Goal: Navigation & Orientation: Understand site structure

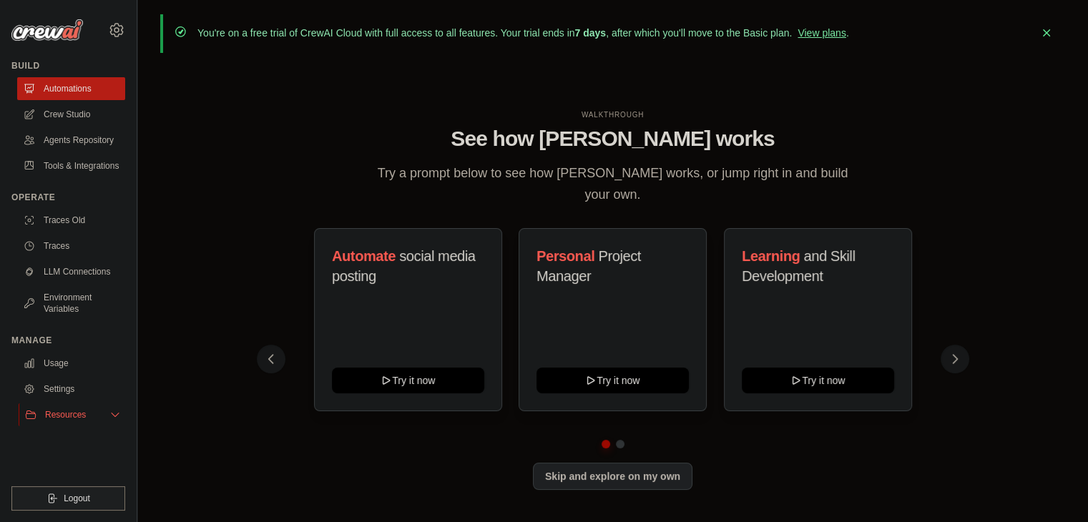
click at [86, 420] on button "Resources" at bounding box center [73, 414] width 108 height 23
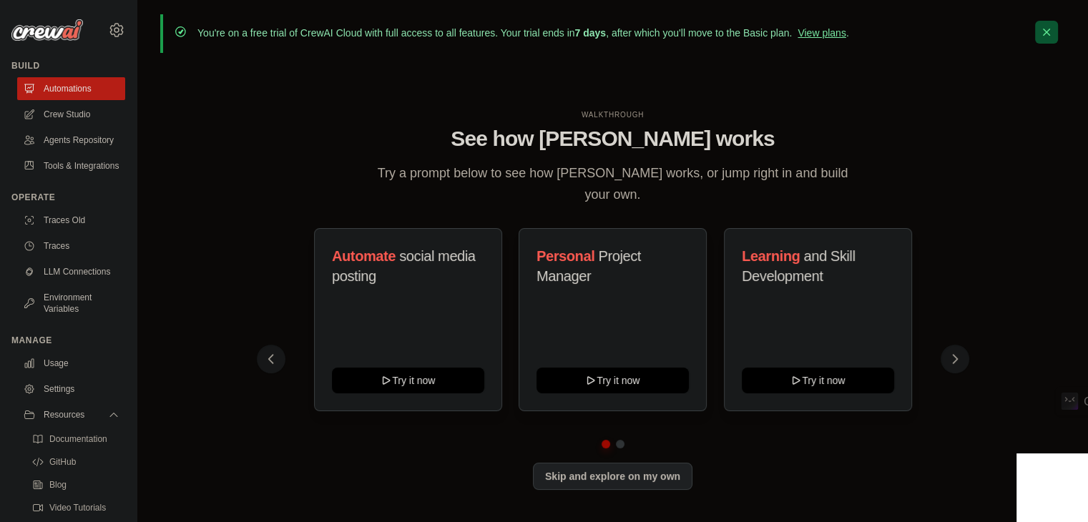
click at [1048, 29] on icon "button" at bounding box center [1046, 32] width 7 height 7
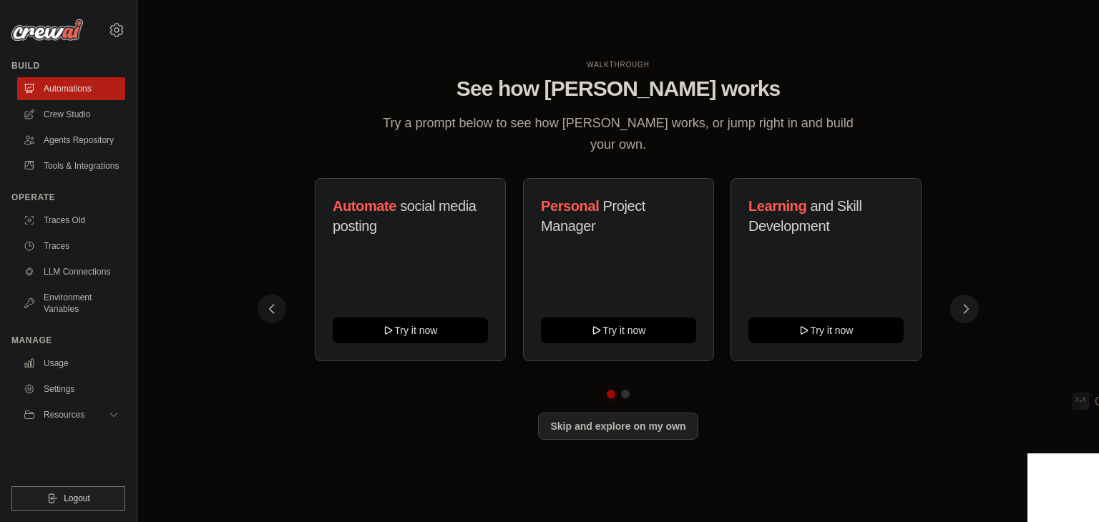
click at [959, 302] on icon at bounding box center [966, 309] width 14 height 14
click at [268, 302] on icon at bounding box center [270, 309] width 14 height 14
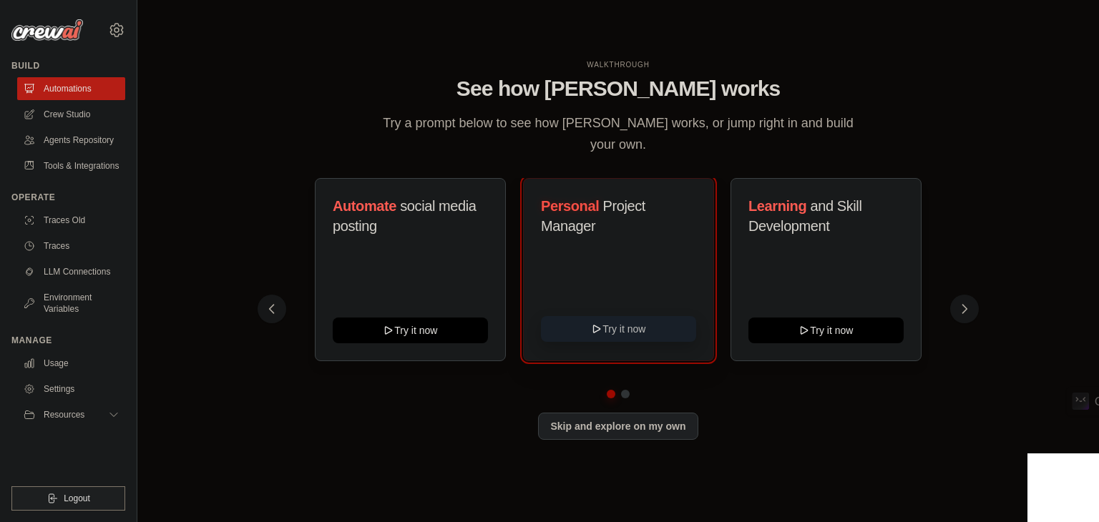
click at [607, 318] on button "Try it now" at bounding box center [618, 329] width 155 height 26
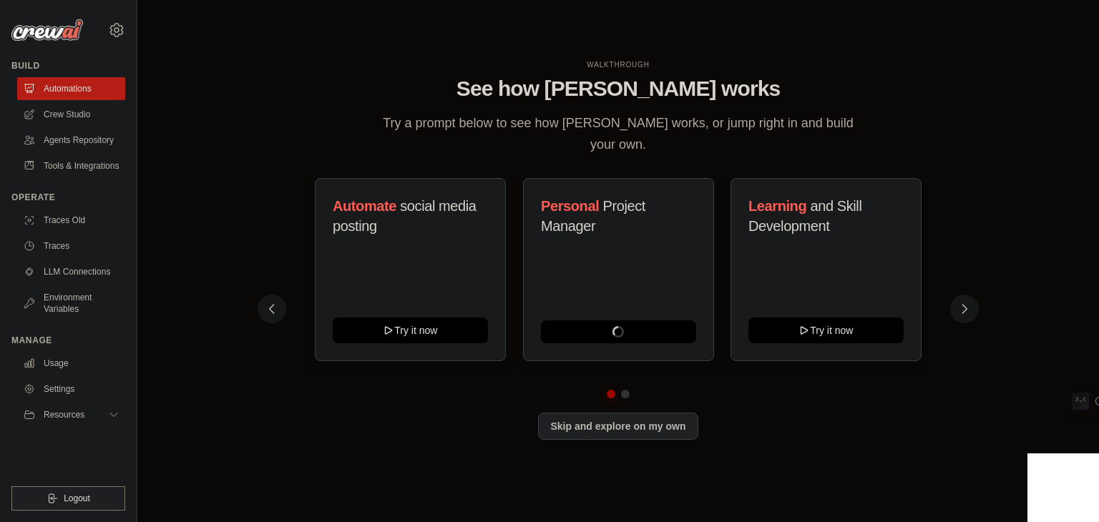
click at [53, 35] on img at bounding box center [47, 29] width 72 height 21
click at [54, 29] on img at bounding box center [47, 29] width 72 height 21
click at [66, 393] on link "Settings" at bounding box center [73, 389] width 108 height 23
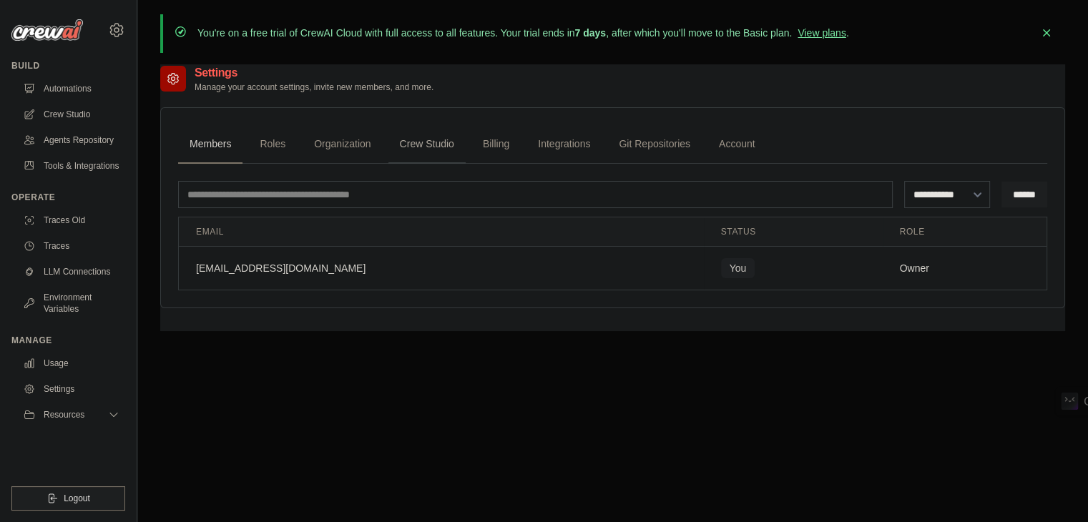
click at [444, 144] on link "Crew Studio" at bounding box center [426, 144] width 77 height 39
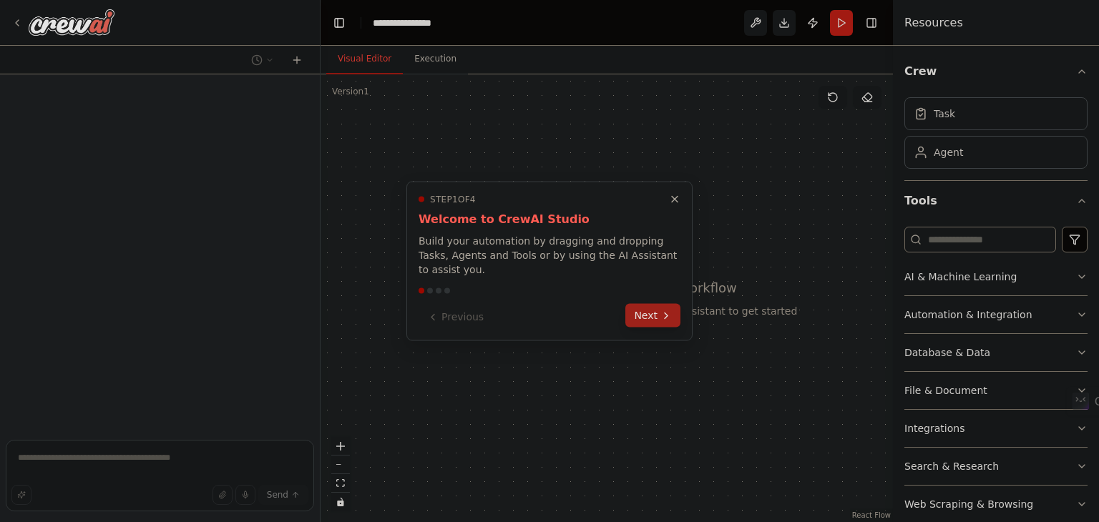
click at [659, 306] on button "Next" at bounding box center [652, 316] width 55 height 24
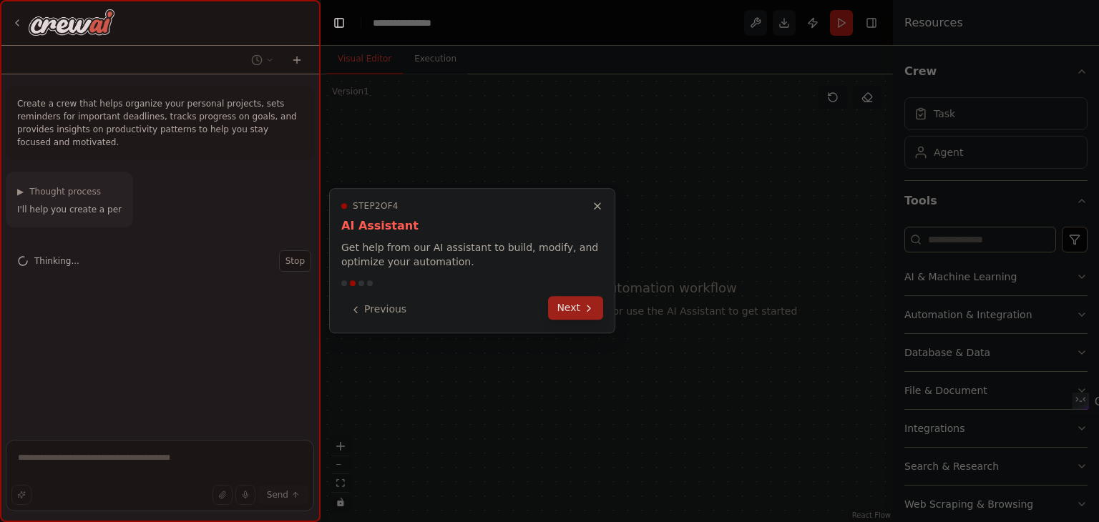
click at [574, 314] on button "Next" at bounding box center [575, 308] width 55 height 24
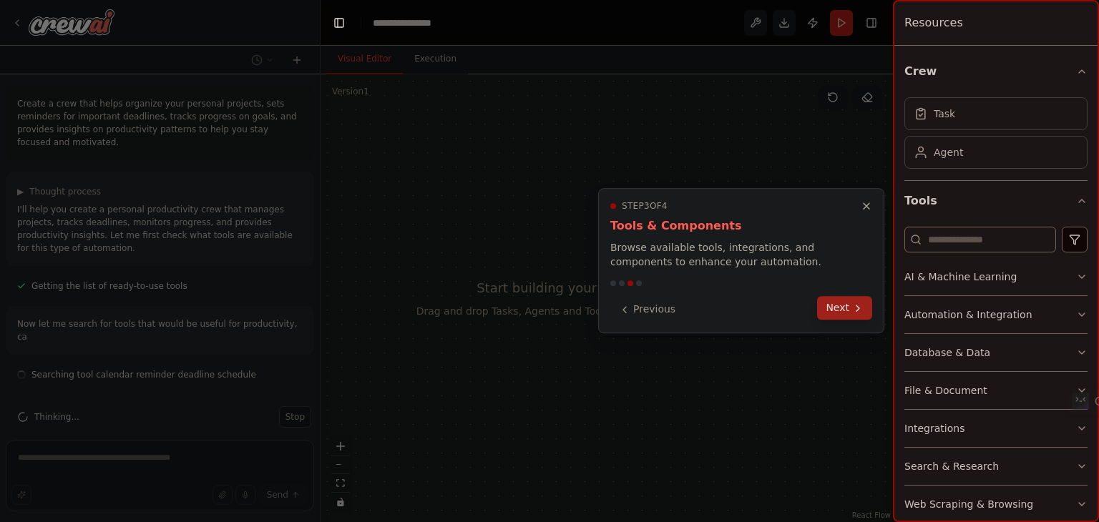
click at [847, 313] on button "Next" at bounding box center [844, 308] width 55 height 24
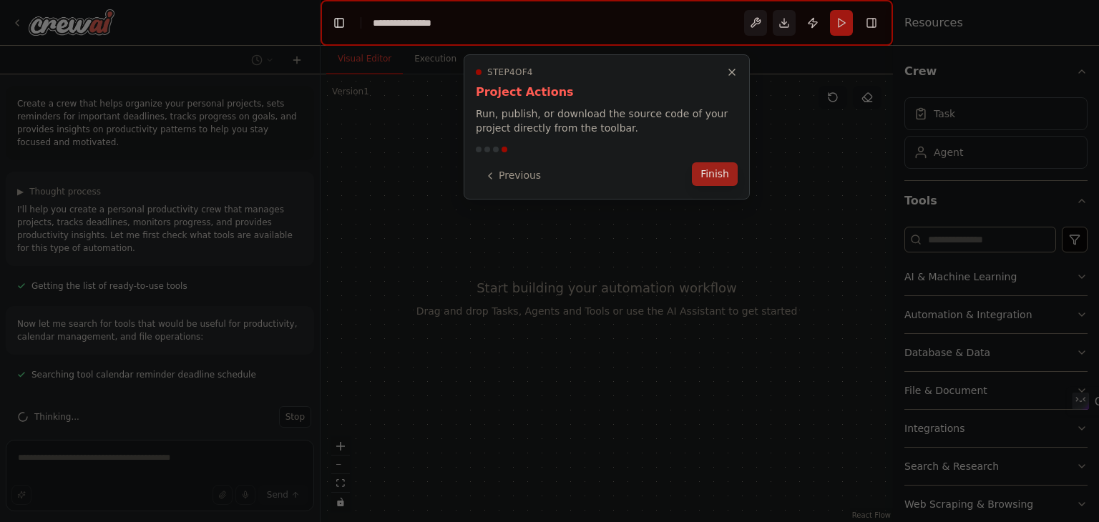
scroll to position [18, 0]
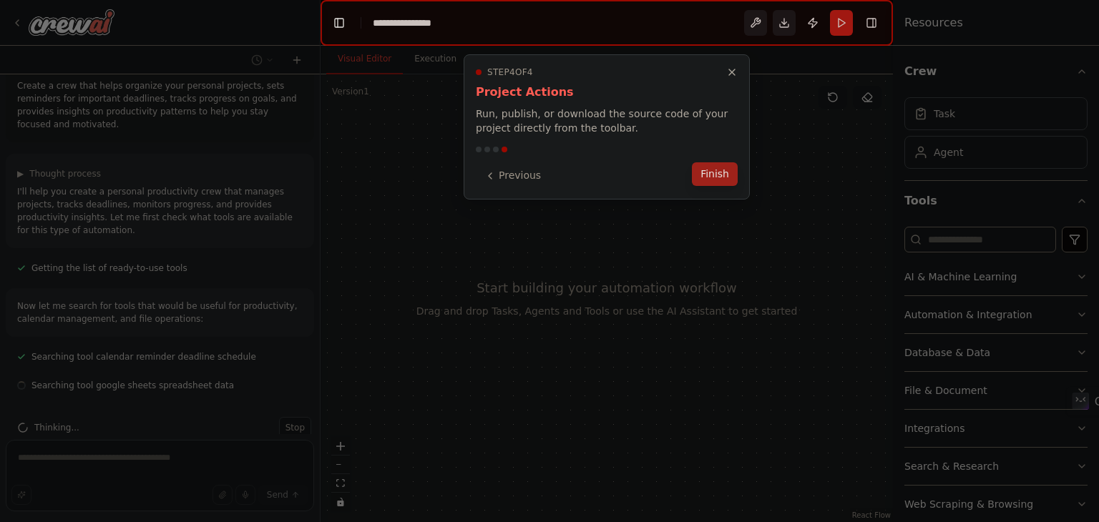
click at [715, 176] on button "Finish" at bounding box center [715, 174] width 46 height 24
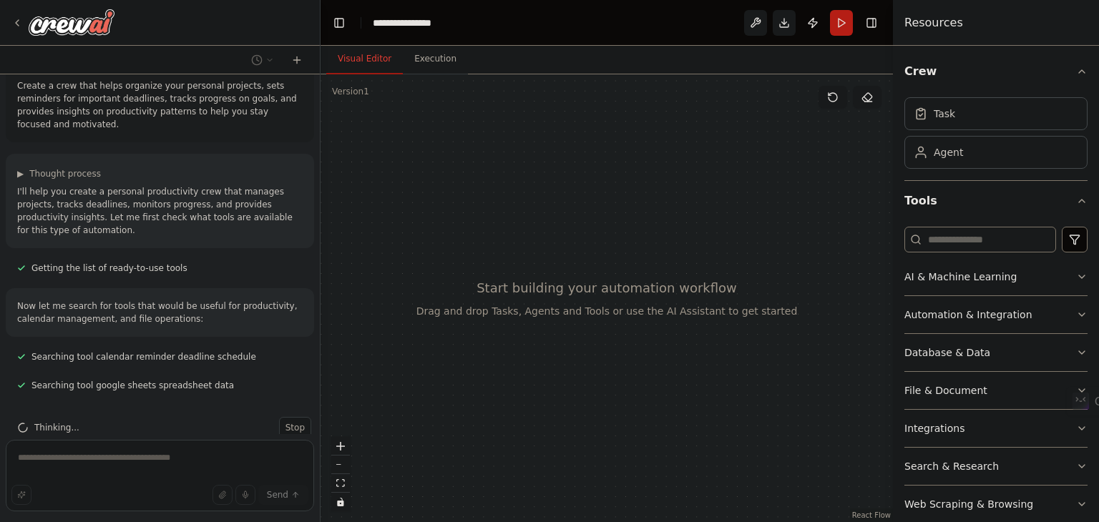
scroll to position [46, 0]
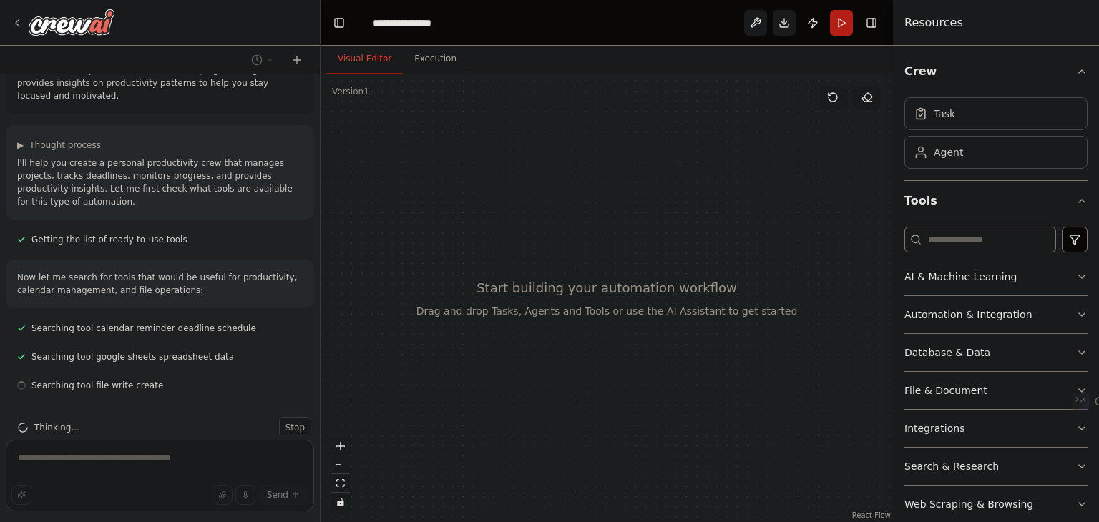
click at [372, 117] on div at bounding box center [606, 298] width 572 height 448
drag, startPoint x: 372, startPoint y: 117, endPoint x: 327, endPoint y: 146, distance: 53.8
click at [327, 146] on div at bounding box center [606, 298] width 572 height 448
click at [14, 21] on icon at bounding box center [16, 22] width 11 height 11
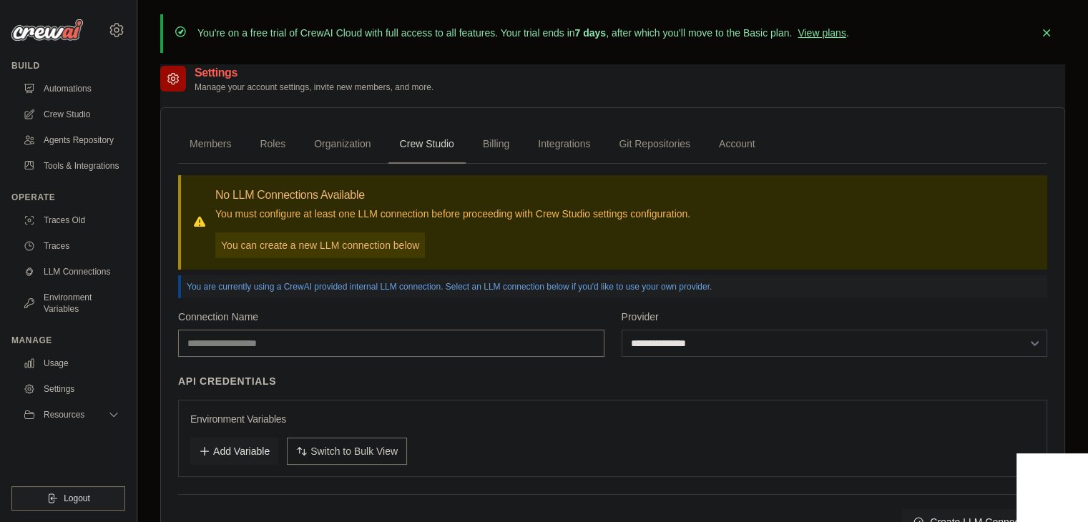
click at [466, 334] on input "Connection Name" at bounding box center [391, 343] width 426 height 27
click at [833, 338] on select "**********" at bounding box center [835, 343] width 426 height 27
select select "******"
click at [622, 330] on select "**********" at bounding box center [835, 343] width 426 height 27
click at [491, 133] on link "Billing" at bounding box center [495, 144] width 49 height 39
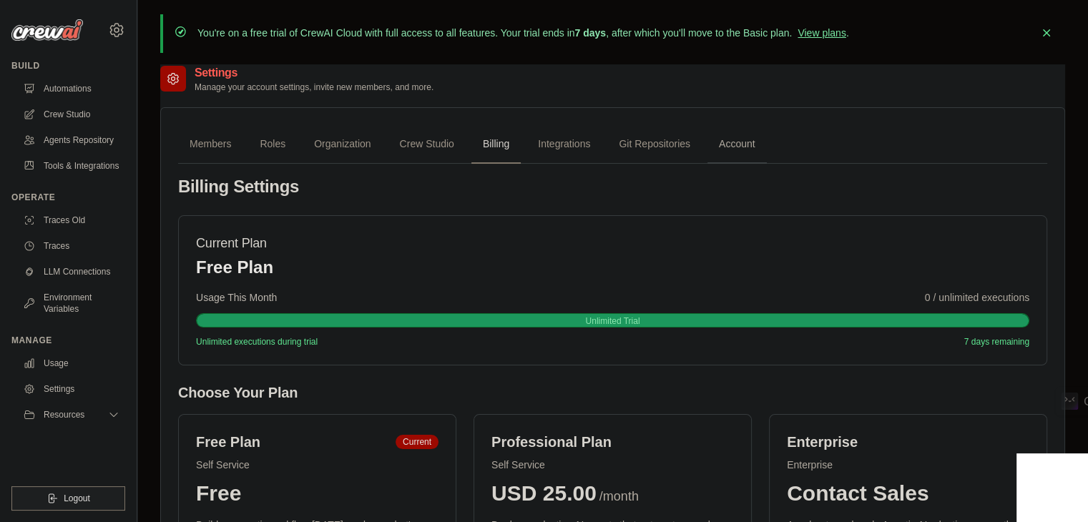
click at [745, 141] on link "Account" at bounding box center [736, 144] width 59 height 39
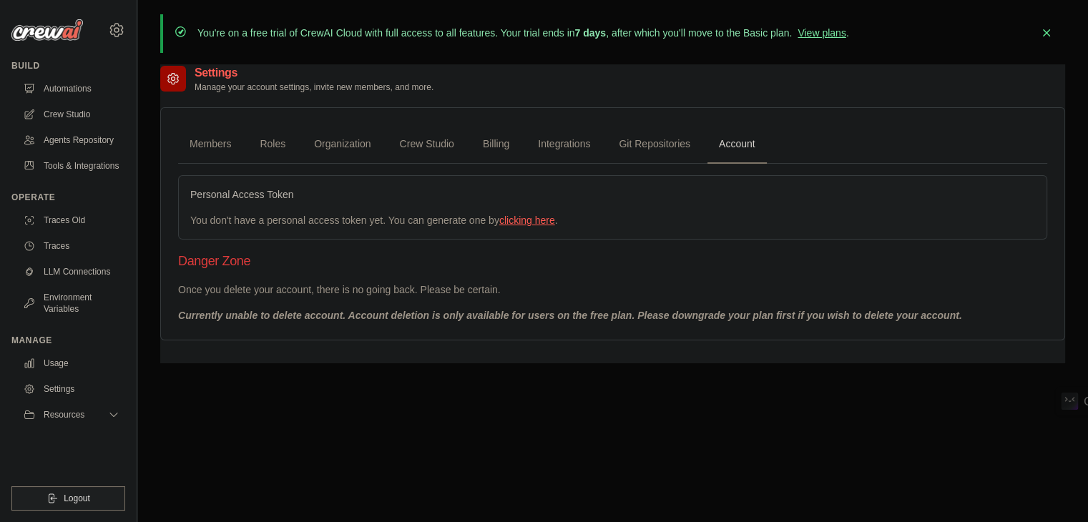
click at [537, 217] on link "clicking here" at bounding box center [527, 220] width 56 height 11
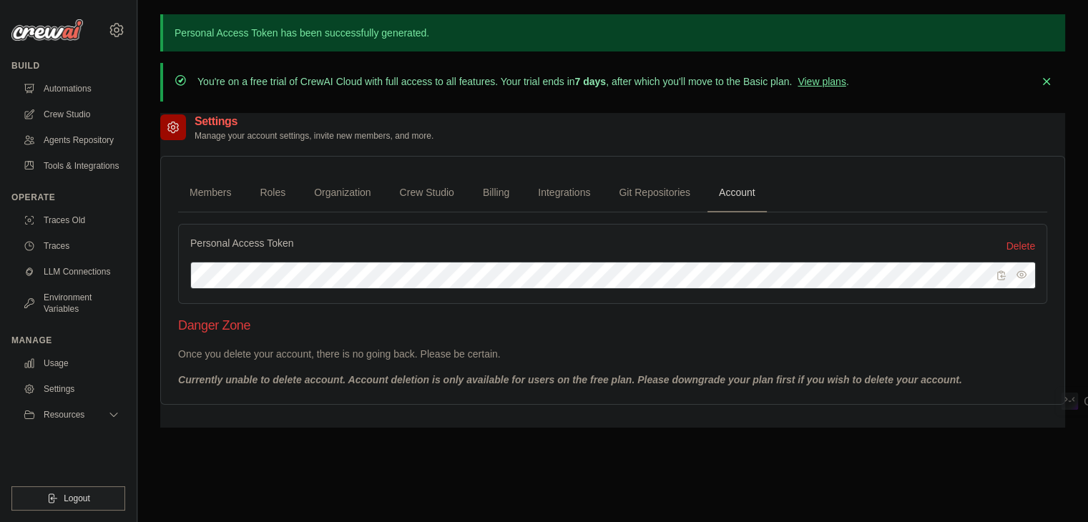
click at [1013, 271] on button "button" at bounding box center [1021, 274] width 17 height 17
click at [638, 194] on link "Git Repositories" at bounding box center [654, 193] width 94 height 39
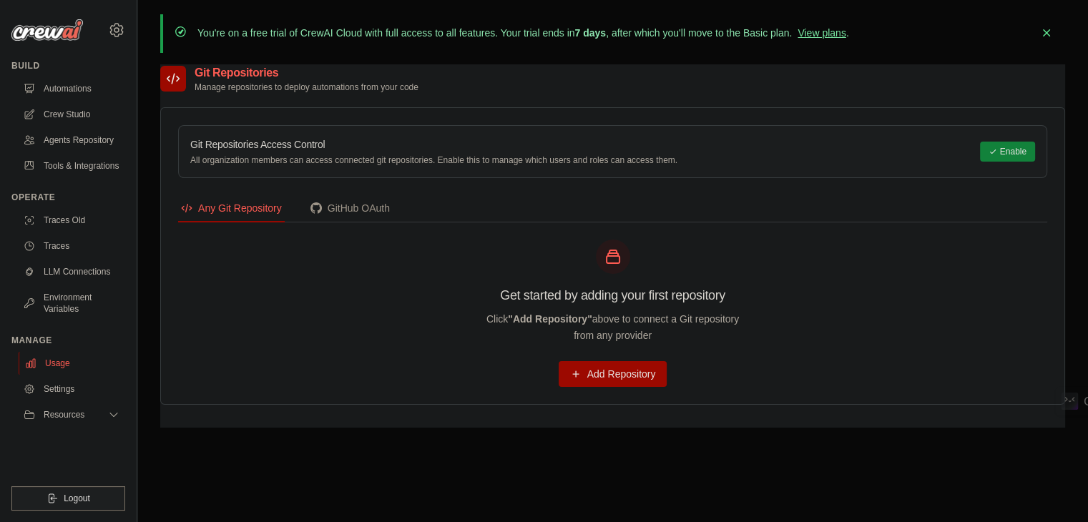
click at [72, 363] on link "Usage" at bounding box center [73, 363] width 108 height 23
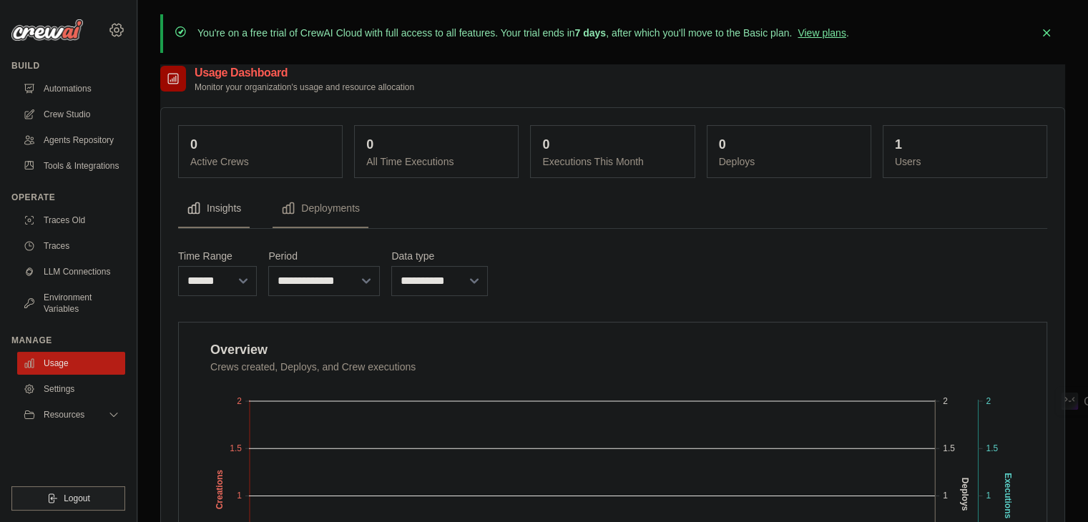
click at [116, 31] on icon at bounding box center [116, 29] width 17 height 17
click at [29, 451] on ul "Build Automations Crew Studio Agents Repository Tools & Integrations" at bounding box center [68, 285] width 114 height 451
click at [94, 411] on button "Resources" at bounding box center [73, 414] width 108 height 23
click at [64, 320] on link "Environment Variables" at bounding box center [73, 303] width 108 height 34
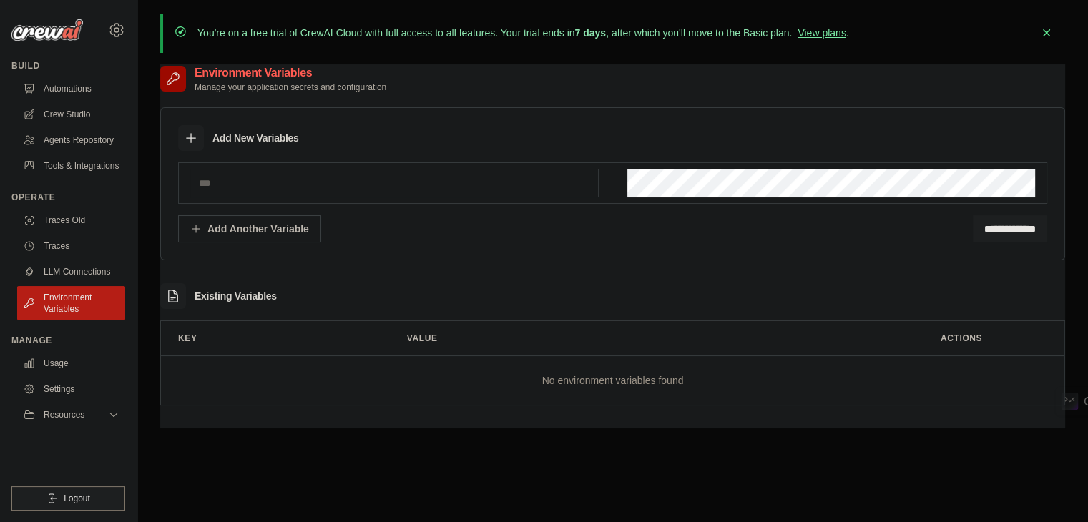
click at [186, 336] on th "Key" at bounding box center [269, 338] width 217 height 34
click at [98, 263] on link "LLM Connections" at bounding box center [73, 271] width 108 height 23
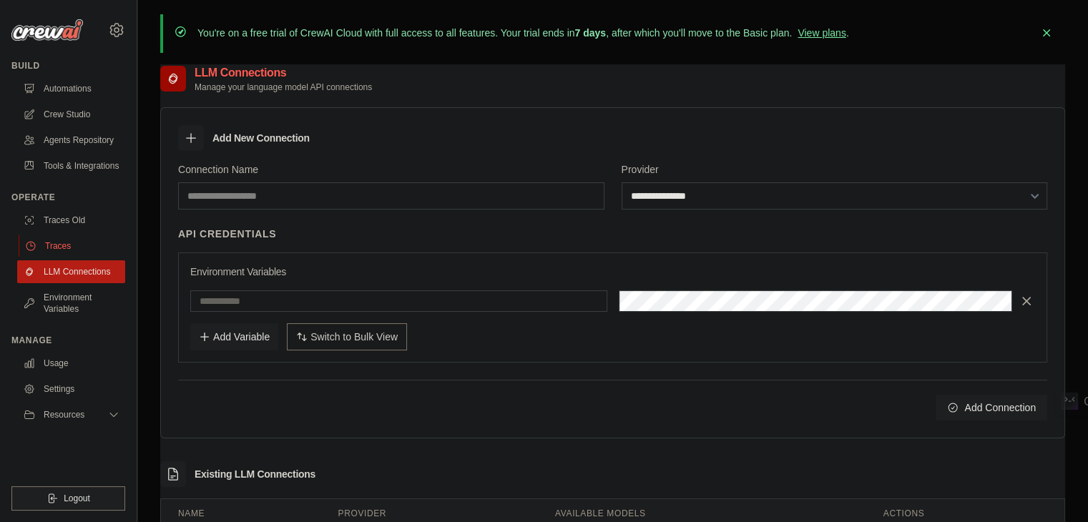
click at [77, 248] on link "Traces" at bounding box center [73, 246] width 108 height 23
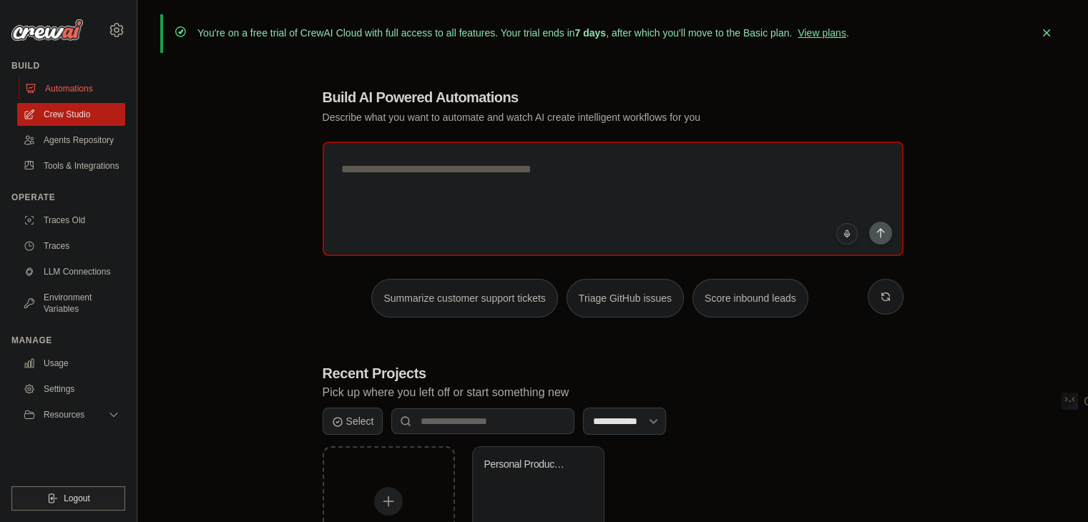
click at [74, 88] on link "Automations" at bounding box center [73, 88] width 108 height 23
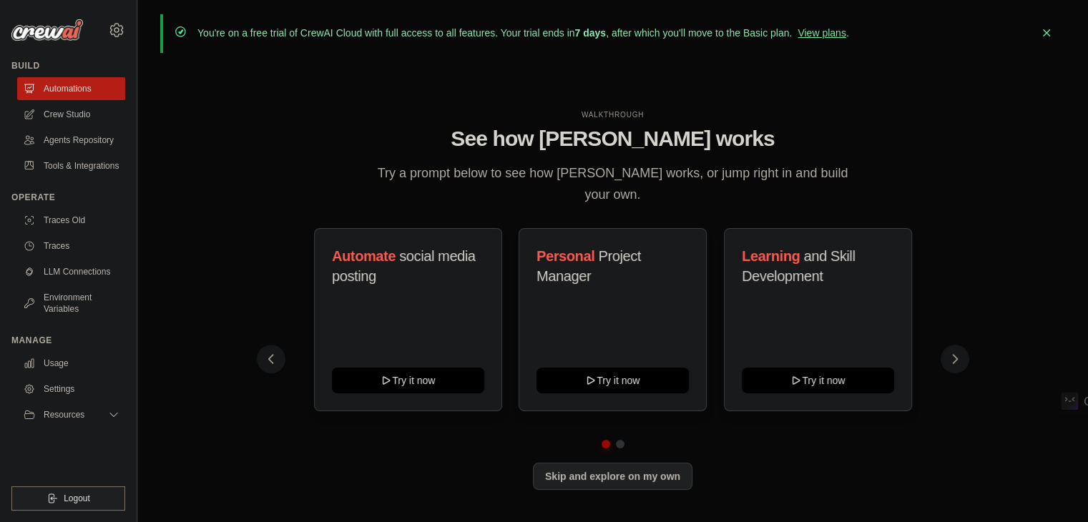
click at [74, 88] on link "Automations" at bounding box center [71, 88] width 108 height 23
